Goal: Task Accomplishment & Management: Use online tool/utility

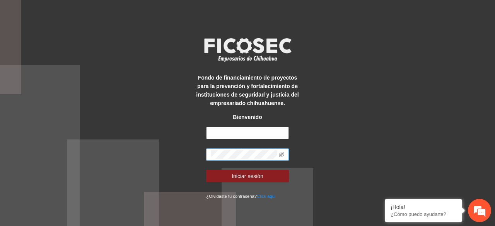
type input "**********"
click at [206, 170] on button "Iniciar sesión" at bounding box center [247, 176] width 82 height 12
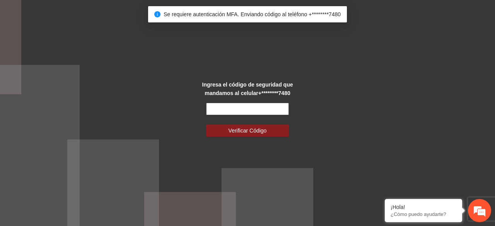
click at [246, 109] on input "text" at bounding box center [247, 109] width 82 height 12
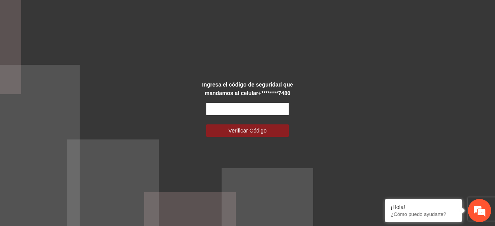
click at [165, 120] on div "Ingresa el código de seguridad que mandamos al celular +********7480 Verificar …" at bounding box center [247, 113] width 495 height 226
click at [227, 104] on input "text" at bounding box center [247, 109] width 82 height 12
type input "******"
click at [206, 124] on button "Verificar Código" at bounding box center [247, 130] width 82 height 12
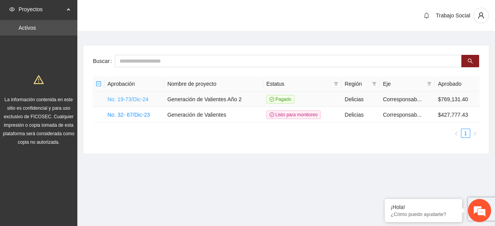
click at [140, 100] on link "No. 19-73/Dic-24" at bounding box center [127, 99] width 41 height 6
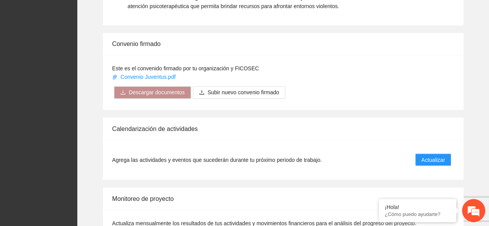
scroll to position [612, 0]
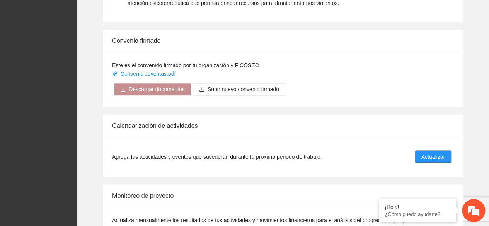
click at [433, 152] on span "Actualizar" at bounding box center [433, 156] width 24 height 8
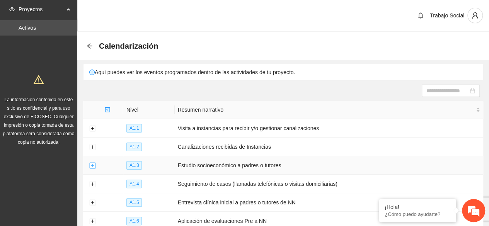
click at [92, 163] on button "Expand row" at bounding box center [92, 166] width 6 height 6
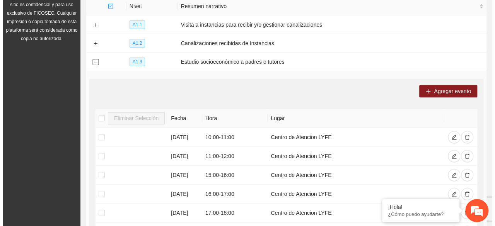
scroll to position [103, 0]
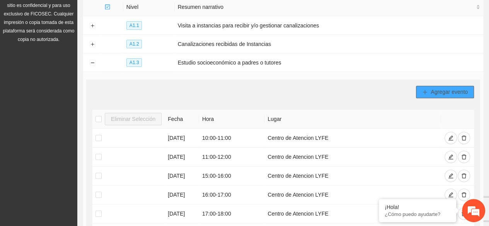
click at [435, 89] on span "Agregar evento" at bounding box center [448, 92] width 37 height 8
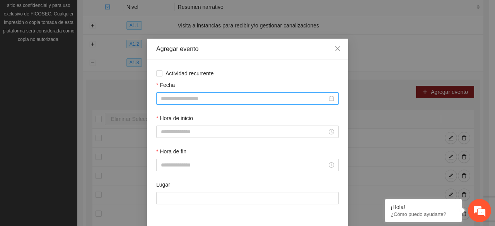
click at [202, 99] on input "Fecha" at bounding box center [244, 98] width 166 height 8
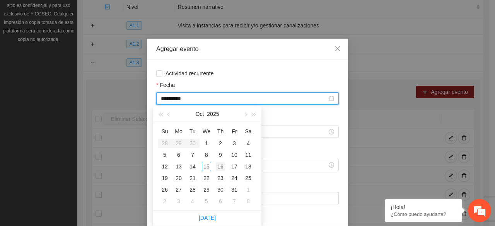
type input "**********"
click at [218, 167] on div "16" at bounding box center [220, 166] width 9 height 9
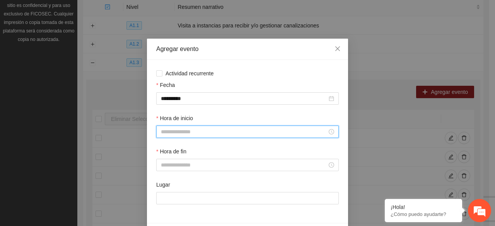
click at [194, 132] on input "Hora de inicio" at bounding box center [244, 131] width 166 height 8
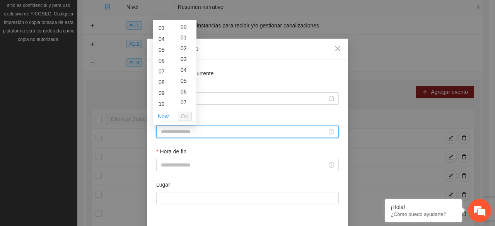
scroll to position [46, 0]
click at [161, 87] on div "10" at bounding box center [164, 88] width 22 height 11
click at [184, 80] on div "30" at bounding box center [185, 83] width 21 height 11
type input "*****"
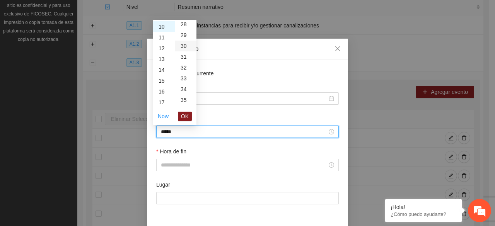
scroll to position [325, 0]
click at [185, 114] on span "OK" at bounding box center [185, 116] width 8 height 8
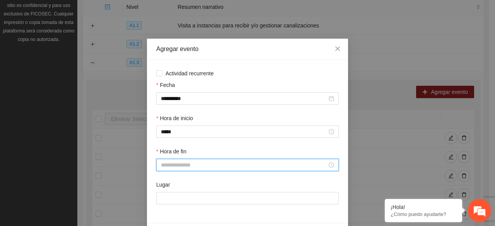
click at [185, 165] on input "Hora de fin" at bounding box center [244, 165] width 166 height 8
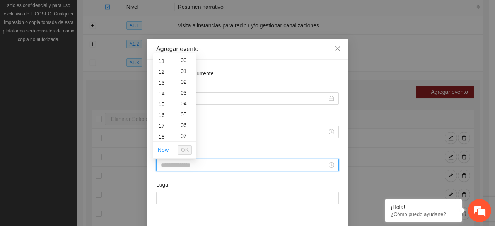
scroll to position [103, 0]
click at [164, 79] on div "11" at bounding box center [164, 76] width 22 height 11
click at [181, 54] on div "00 01 02 03 04 05 06 07 08 09 10 11 12 13 14 15 16 17 18 19 20 21 22 23 00 01 0…" at bounding box center [174, 97] width 43 height 88
click at [183, 70] on div "31" at bounding box center [185, 71] width 21 height 11
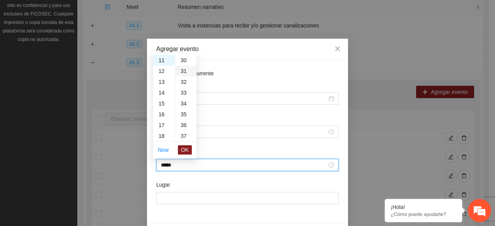
type input "*****"
click at [187, 151] on span "OK" at bounding box center [185, 150] width 8 height 8
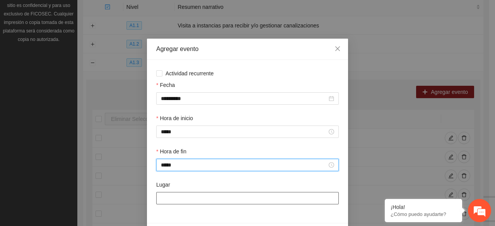
click at [192, 197] on input "Lugar" at bounding box center [247, 198] width 182 height 12
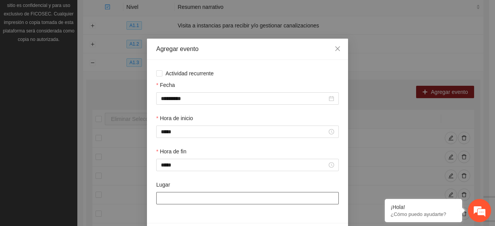
type input "**********"
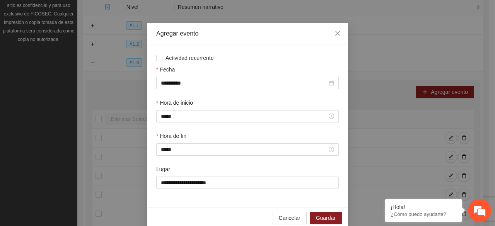
scroll to position [27, 0]
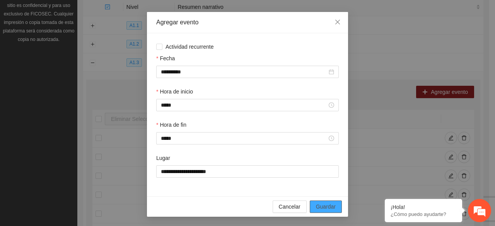
click at [322, 210] on span "Guardar" at bounding box center [326, 206] width 20 height 8
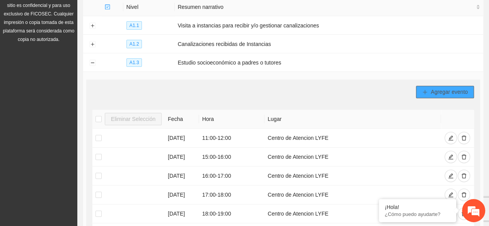
scroll to position [0, 0]
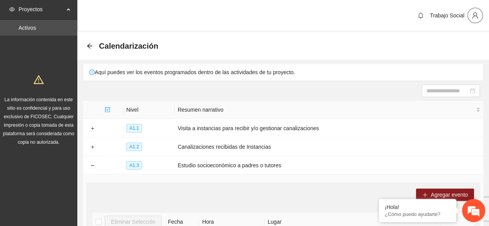
click at [475, 16] on icon "user" at bounding box center [475, 15] width 6 height 6
click at [444, 47] on span "Cerrar sesión" at bounding box center [454, 45] width 49 height 8
